Goal: Task Accomplishment & Management: Complete application form

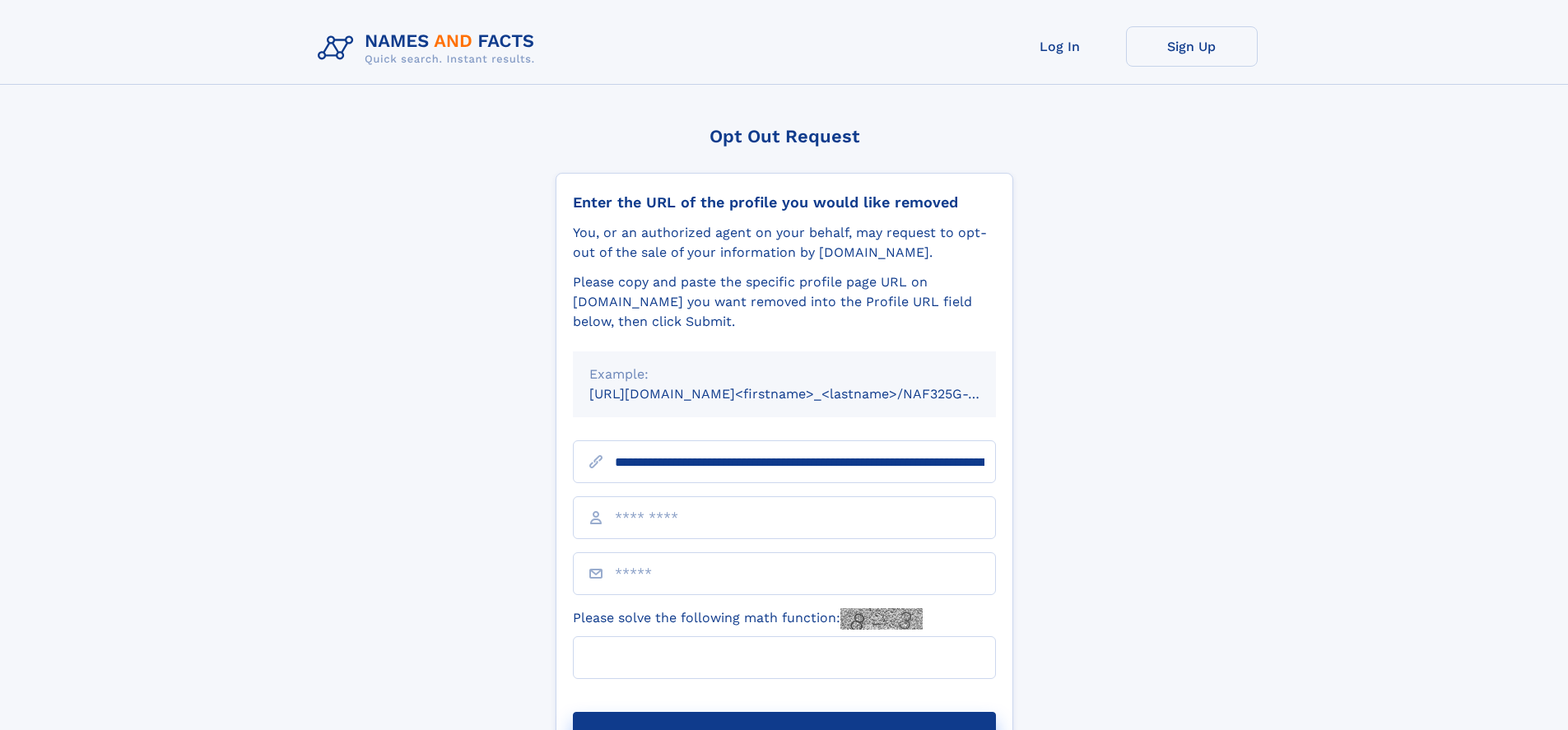
type input "**********"
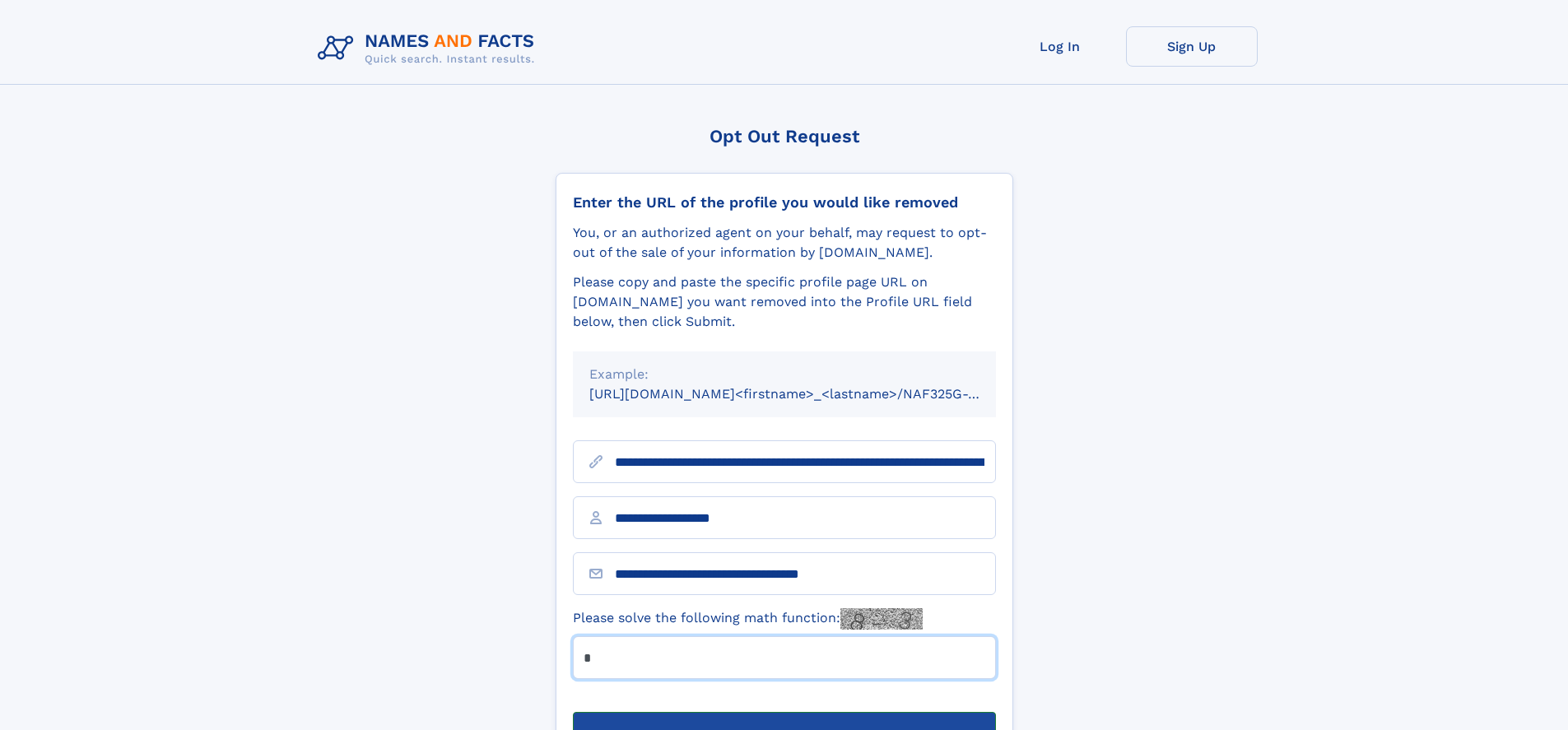
type input "*"
click at [784, 712] on button "Submit Opt Out Request" at bounding box center [784, 739] width 423 height 53
